Goal: Navigation & Orientation: Find specific page/section

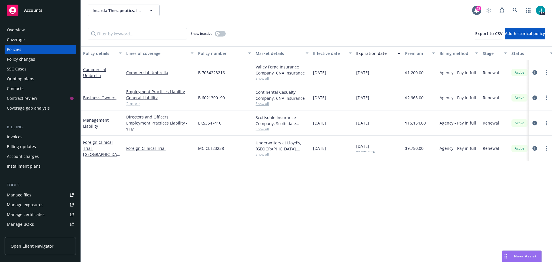
scroll to position [567, 0]
